Goal: Find specific page/section: Find specific page/section

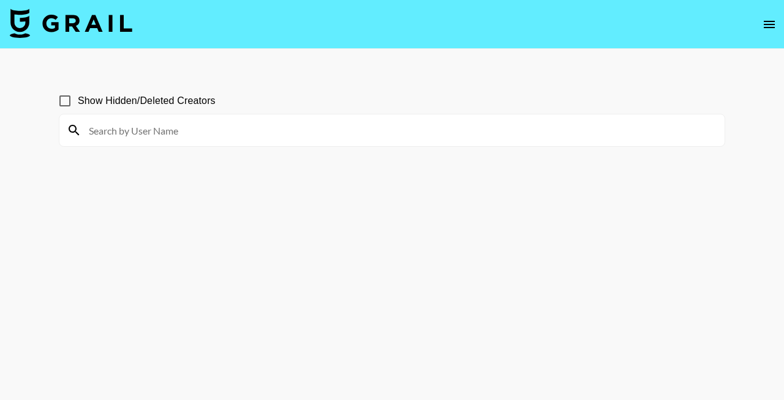
click at [102, 104] on span "Show Hidden/Deleted Creators" at bounding box center [147, 101] width 138 height 15
click at [78, 104] on input "Show Hidden/Deleted Creators" at bounding box center [65, 101] width 26 height 26
checkbox input "true"
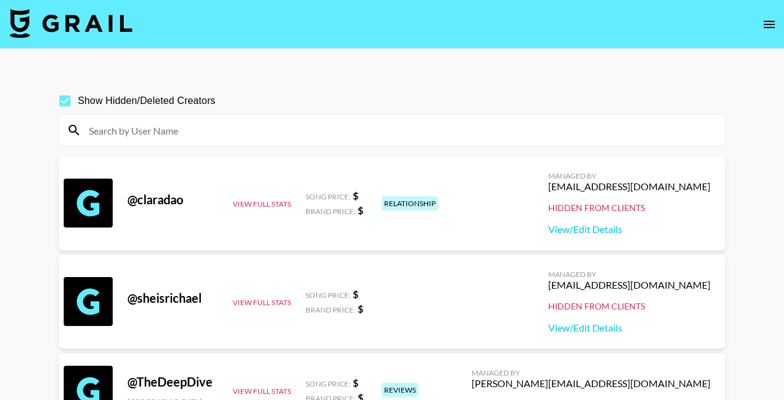
click at [361, 137] on input at bounding box center [399, 131] width 636 height 20
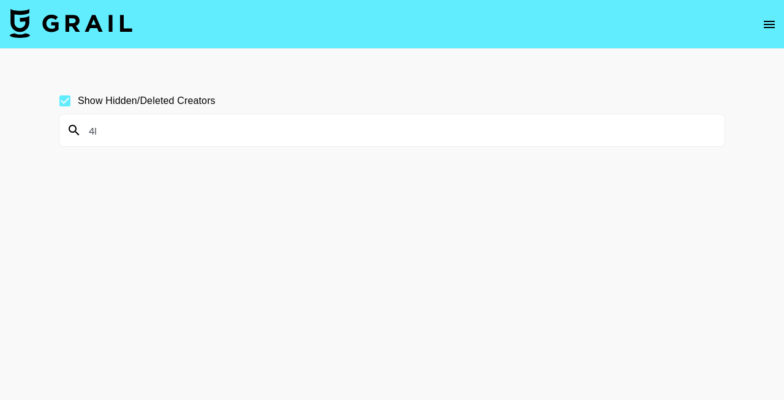
type input "4"
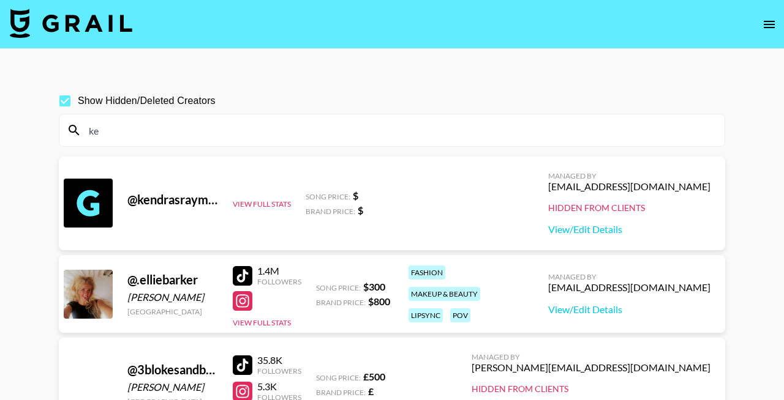
type input "k"
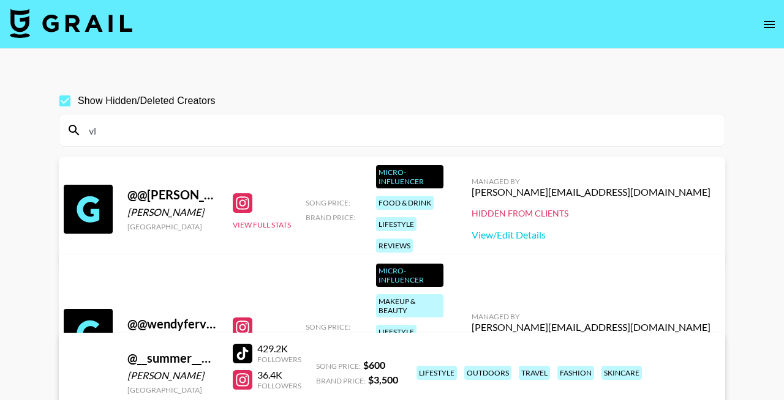
type input "v"
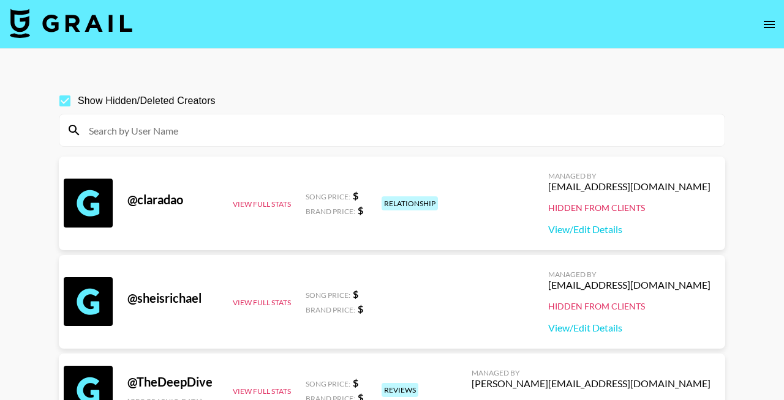
click at [241, 131] on input at bounding box center [399, 131] width 636 height 20
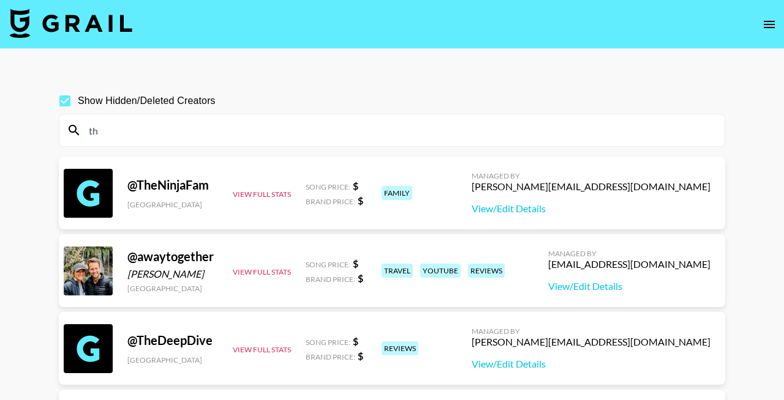
type input "t"
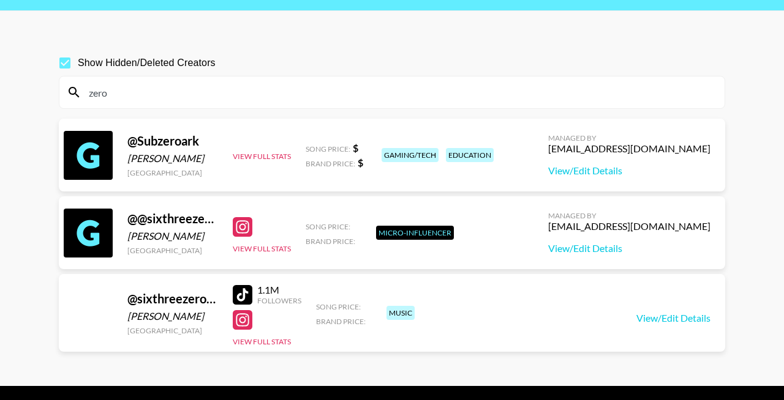
scroll to position [73, 0]
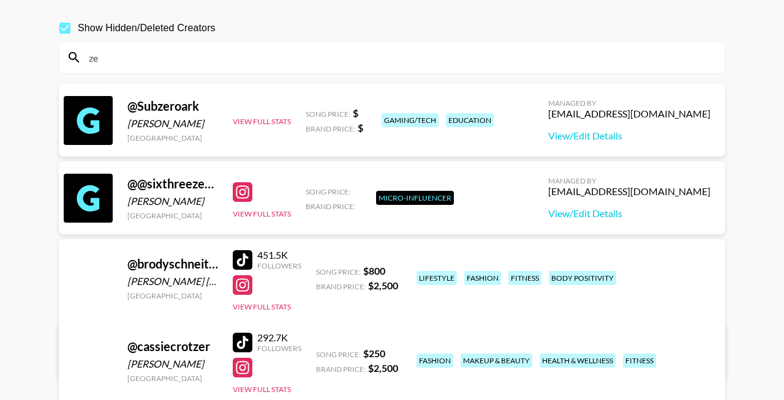
type input "z"
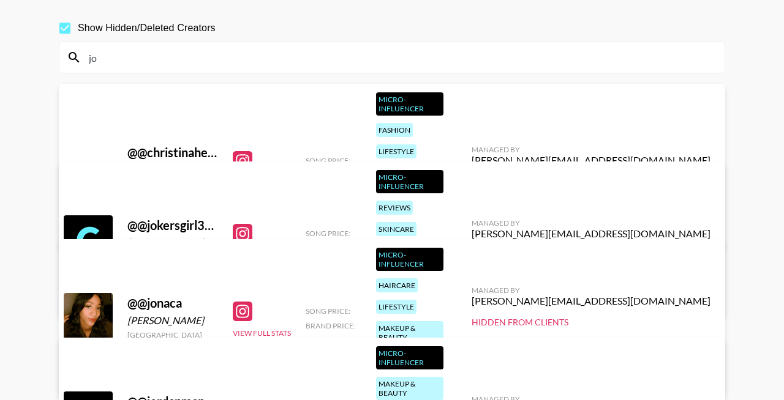
type input "j"
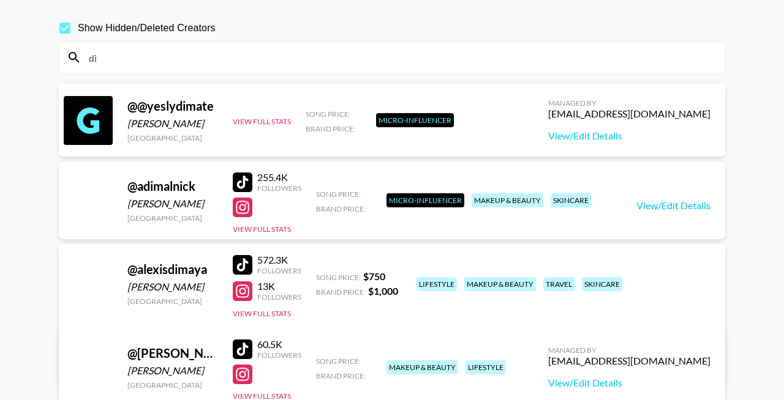
type input "d"
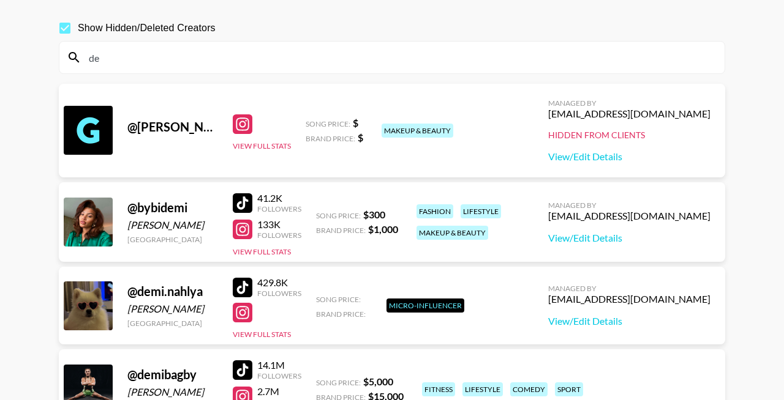
type input "d"
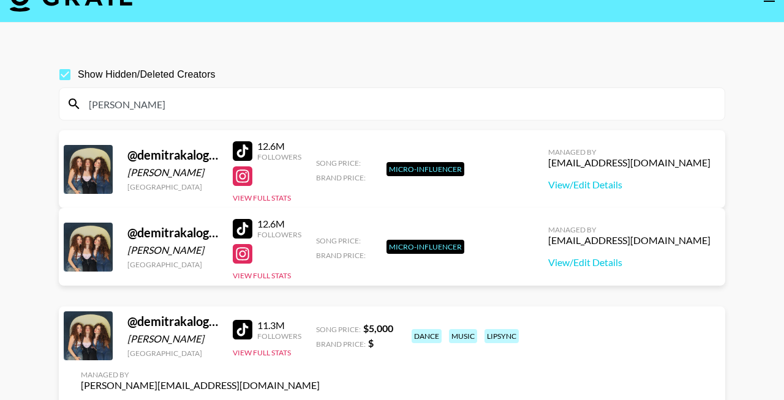
scroll to position [0, 0]
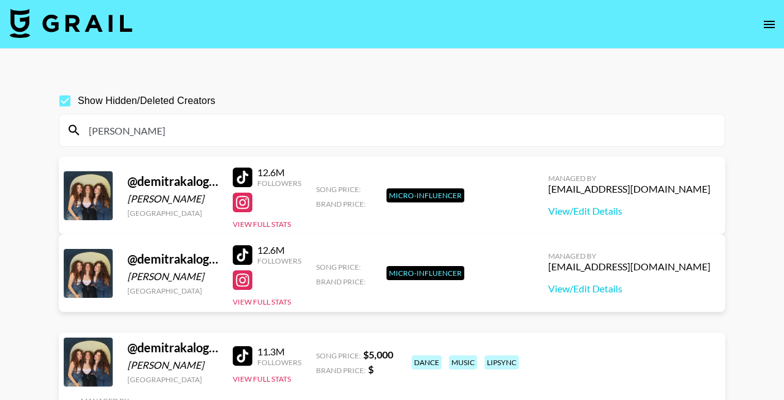
drag, startPoint x: 181, startPoint y: 123, endPoint x: 91, endPoint y: 122, distance: 89.4
click at [91, 122] on input "[PERSON_NAME]" at bounding box center [399, 131] width 636 height 20
drag, startPoint x: 90, startPoint y: 130, endPoint x: 179, endPoint y: 135, distance: 89.5
click at [179, 135] on input "[PERSON_NAME]" at bounding box center [399, 131] width 636 height 20
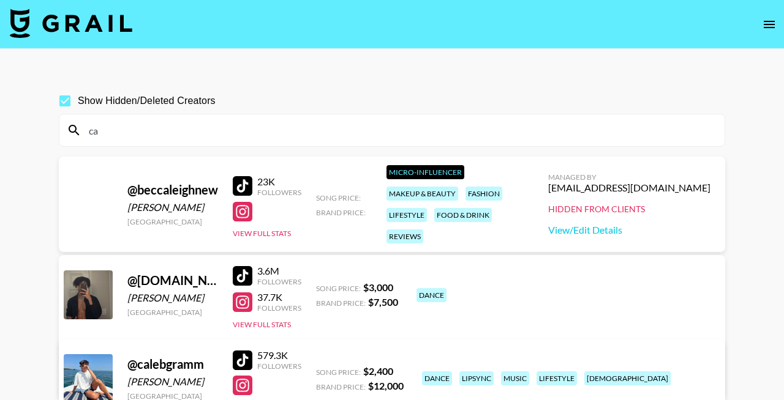
type input "c"
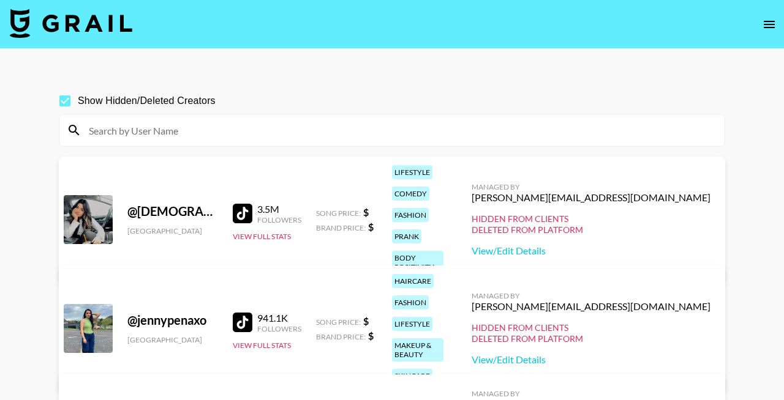
type input "4"
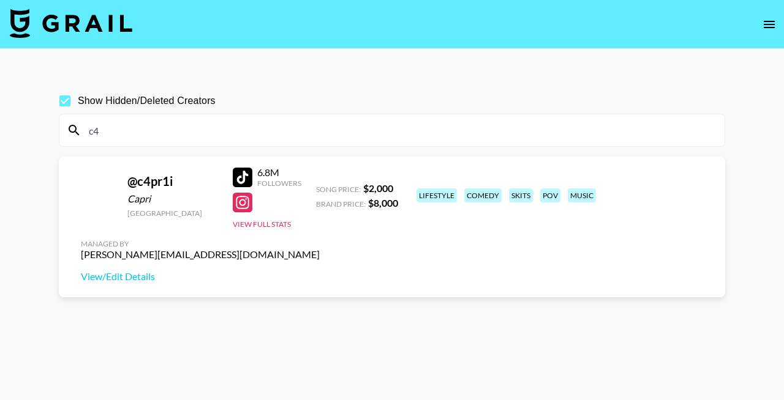
type input "c"
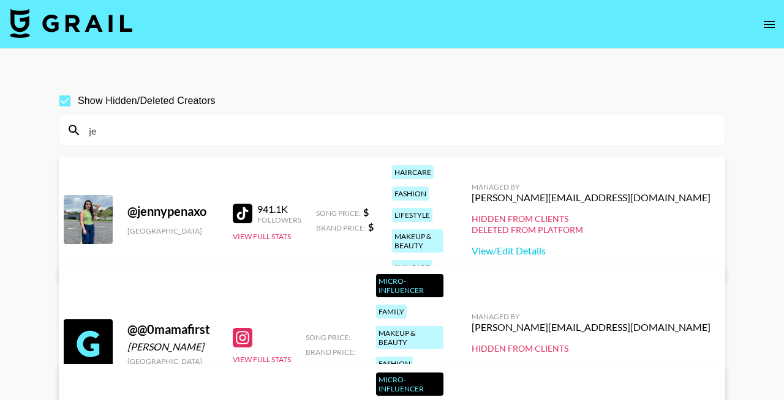
type input "j"
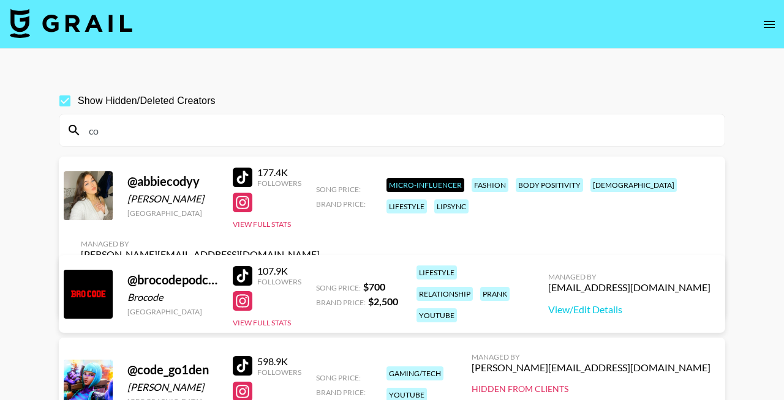
type input "c"
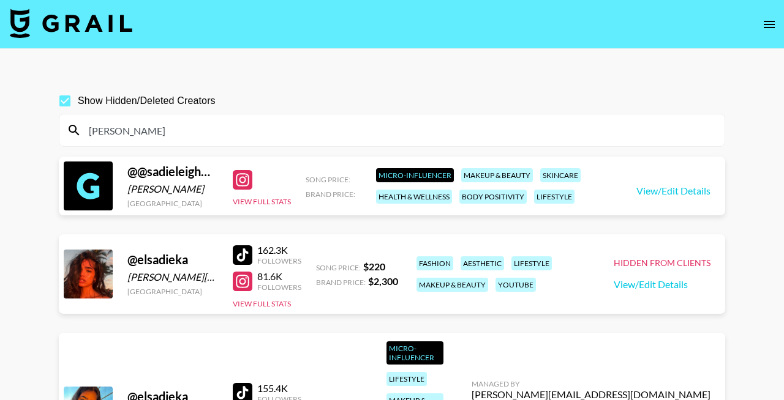
drag, startPoint x: 219, startPoint y: 131, endPoint x: 57, endPoint y: 128, distance: 162.3
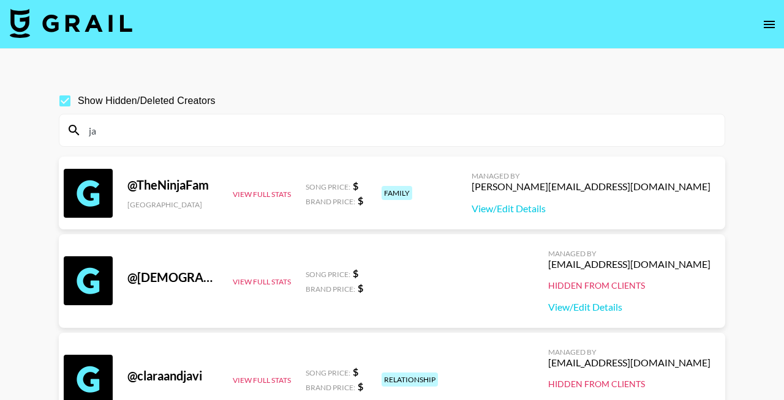
type input "j"
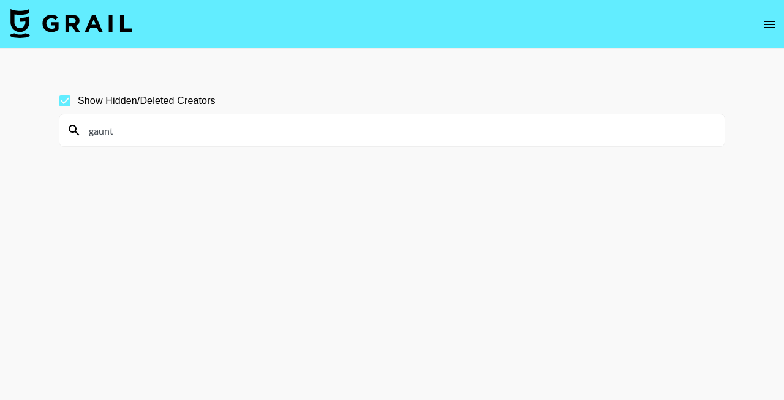
click at [267, 132] on input "gaunt" at bounding box center [399, 131] width 636 height 20
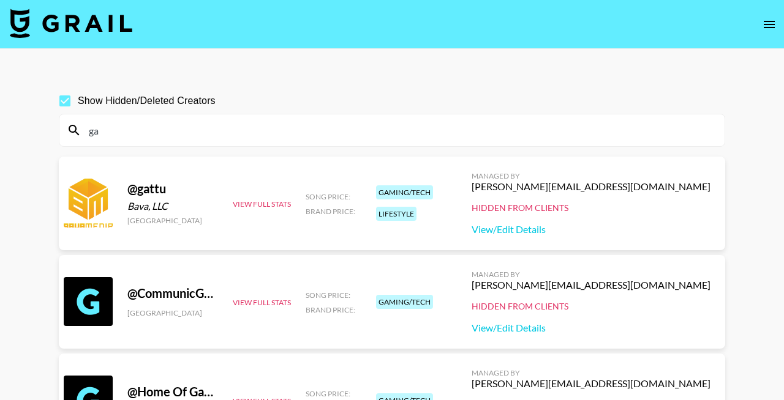
type input "g"
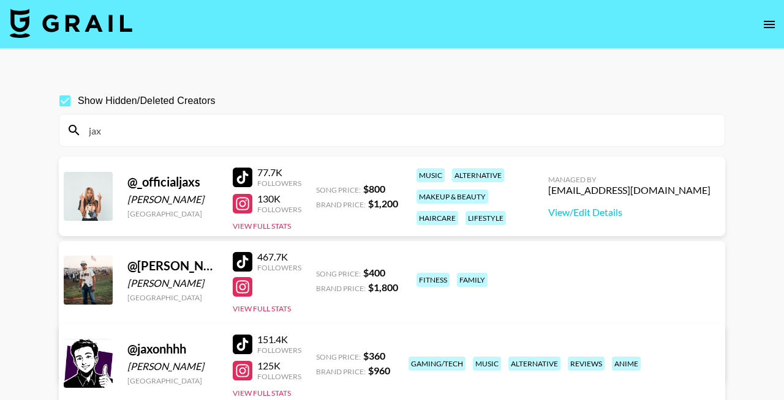
type input "jax"
